Goal: Information Seeking & Learning: Learn about a topic

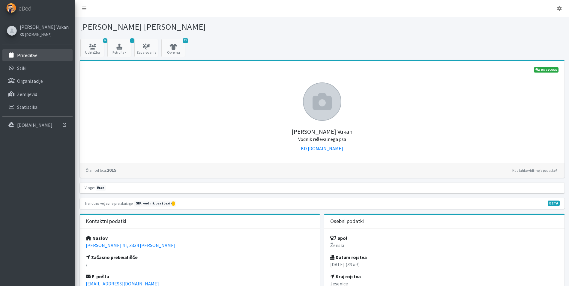
click at [21, 55] on p "Prireditve" at bounding box center [27, 55] width 20 height 6
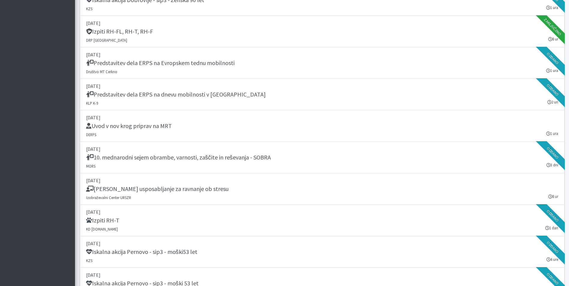
scroll to position [810, 0]
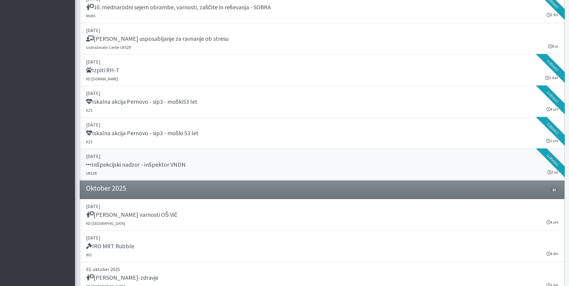
click at [179, 163] on h5 "Inšpekcijski nadzor - inšpektor VNDN" at bounding box center [136, 164] width 100 height 7
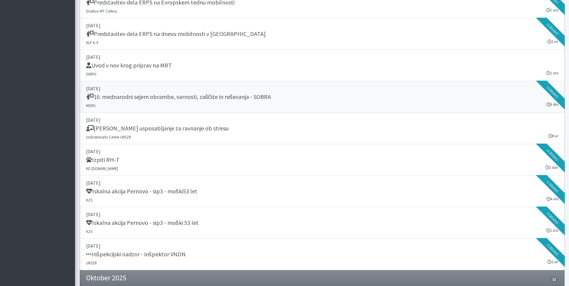
scroll to position [720, 0]
click at [199, 102] on link "24. september 2025 10. mednarodni sejem obrambe, varnosti, zaščite in reševanja…" at bounding box center [322, 98] width 485 height 32
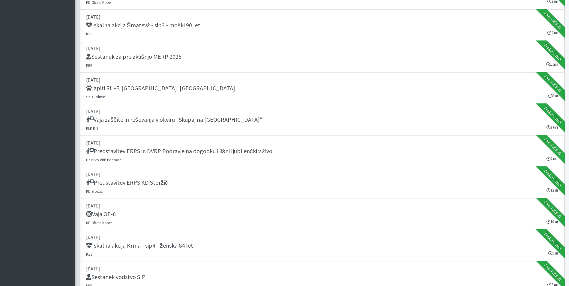
scroll to position [120, 0]
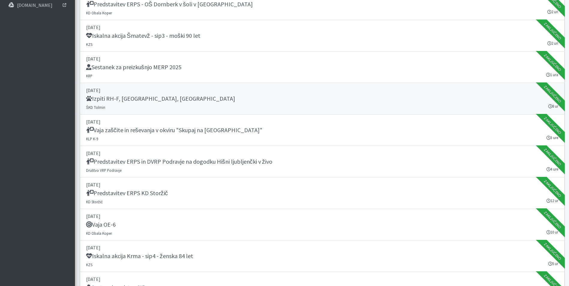
click at [182, 104] on link "06. september 2025 Izpiti RH-F, FL, MT ŠKD Tolmin 8 ur Zaključeno" at bounding box center [322, 99] width 485 height 32
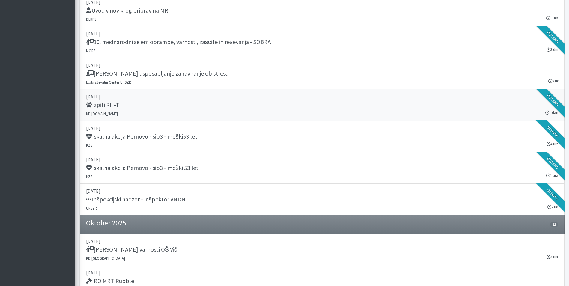
scroll to position [780, 0]
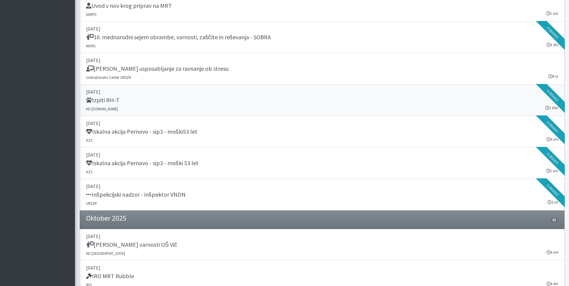
click at [171, 98] on div "Izpiti RH-T" at bounding box center [322, 101] width 472 height 8
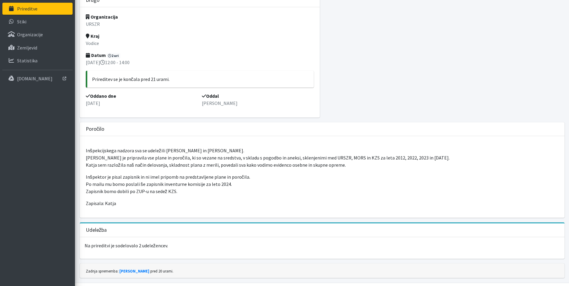
scroll to position [60, 0]
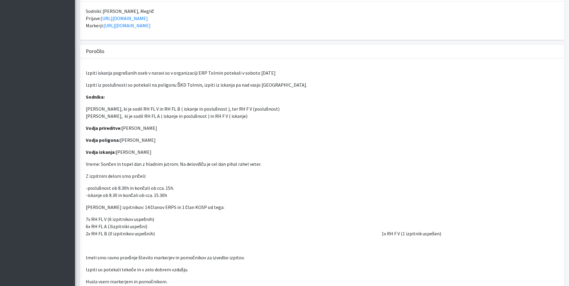
scroll to position [180, 0]
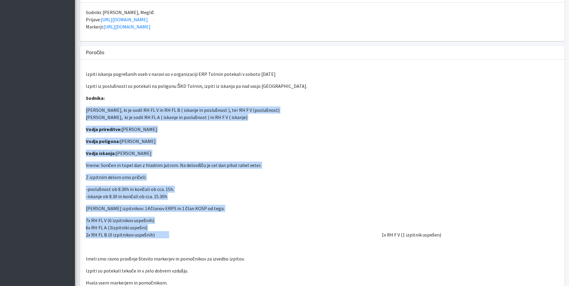
drag, startPoint x: 86, startPoint y: 110, endPoint x: 167, endPoint y: 235, distance: 149.6
click at [167, 235] on div "Izpiti iskanja pogrešanih oseb v naravi so v organizaciji ERP Tolmin potekali v…" at bounding box center [322, 185] width 485 height 250
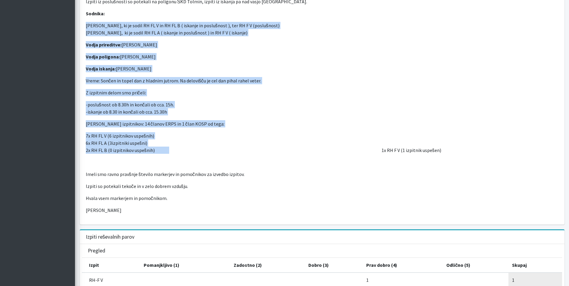
scroll to position [270, 0]
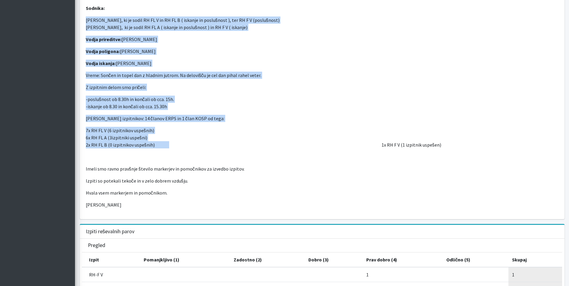
copy div "Marko Bručan, ki je sodil RH FL V in RH FL B ( iskanje in poslušnost ), ter RH …"
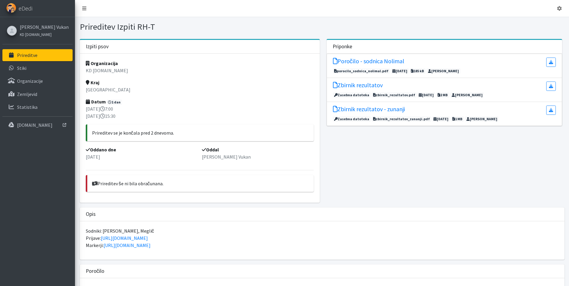
click at [87, 9] on link at bounding box center [84, 8] width 14 height 12
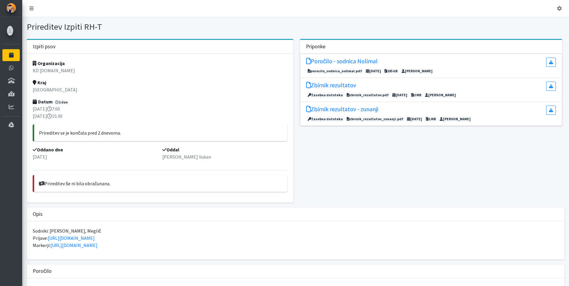
click at [26, 7] on link at bounding box center [32, 8] width 14 height 12
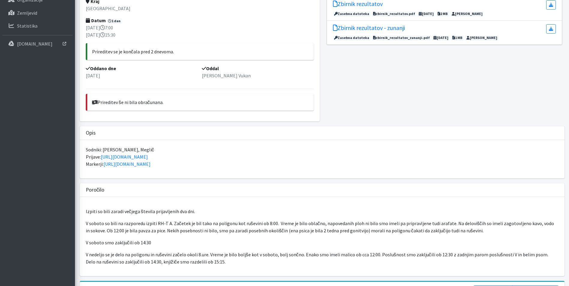
scroll to position [90, 0]
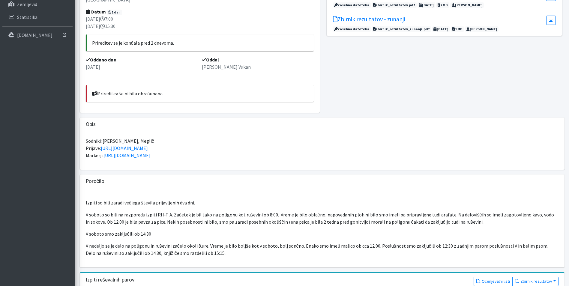
click at [131, 216] on p "V soboto so bili na razporedu izpiti RH-T A. Začetek je bil tako na poligonu ko…" at bounding box center [322, 218] width 473 height 14
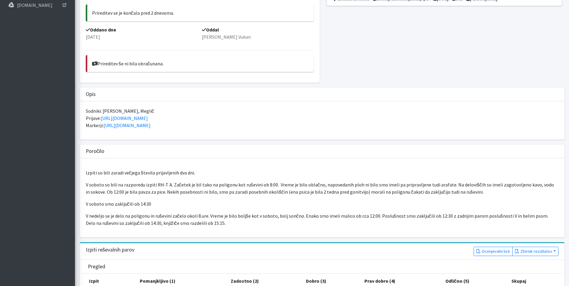
scroll to position [0, 0]
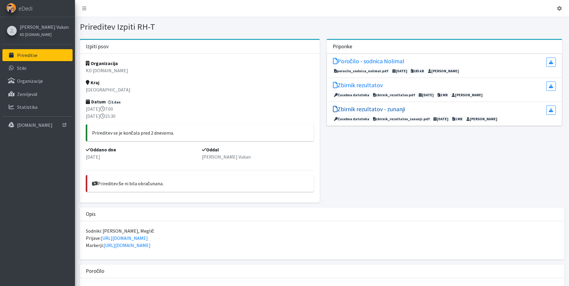
click at [389, 111] on h5 "Zbirnik rezultatov - zunanji" at bounding box center [369, 109] width 72 height 7
